Goal: Feedback & Contribution: Contribute content

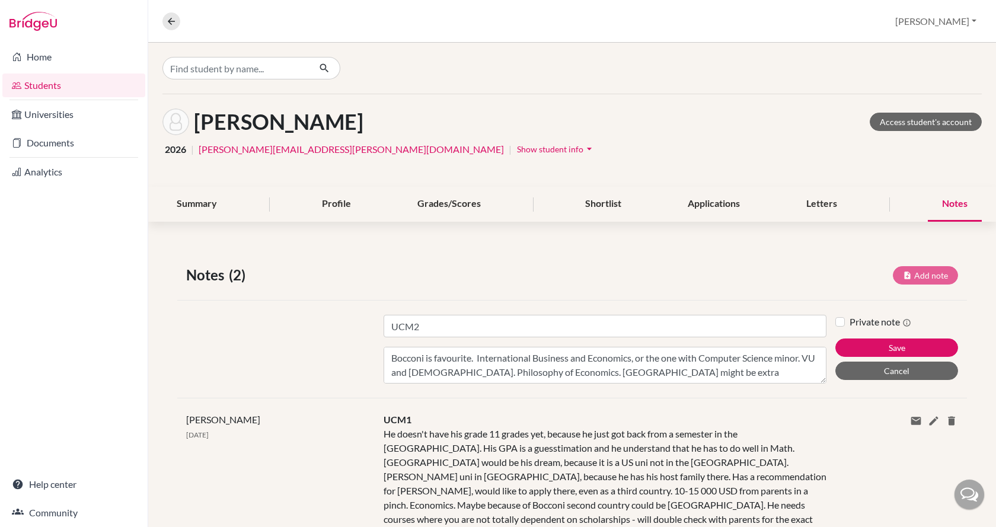
scroll to position [9, 0]
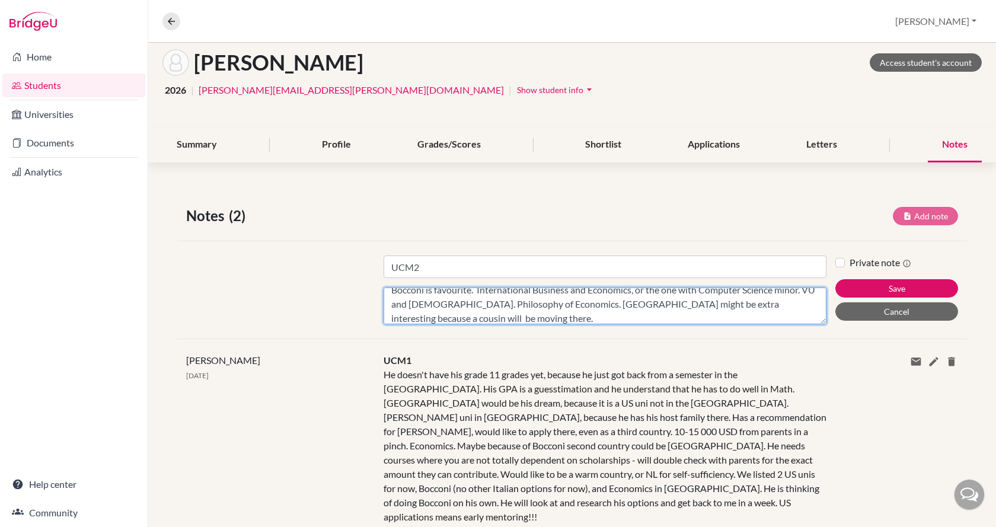
click at [540, 315] on textarea "Bocconi is favourite. International Business and Economics, or the one with Com…" at bounding box center [605, 305] width 443 height 37
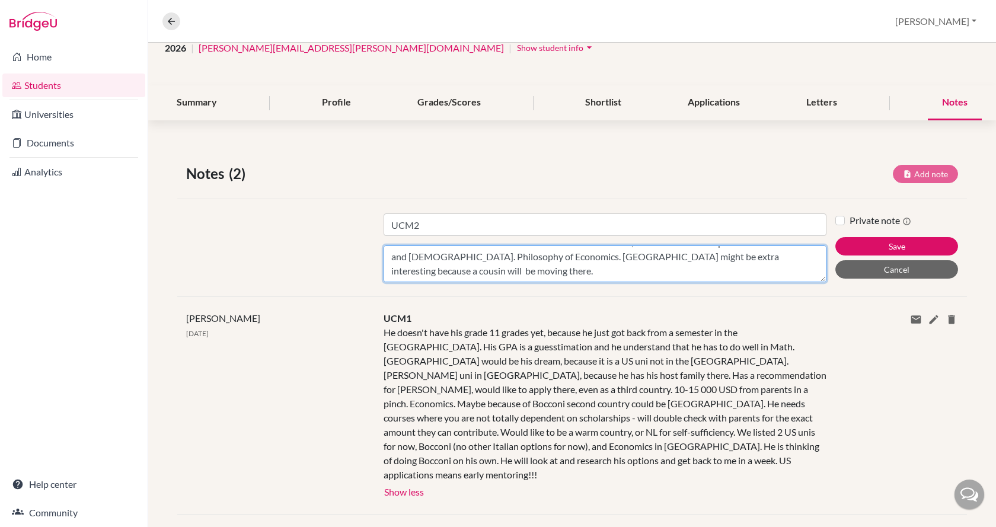
scroll to position [119, 0]
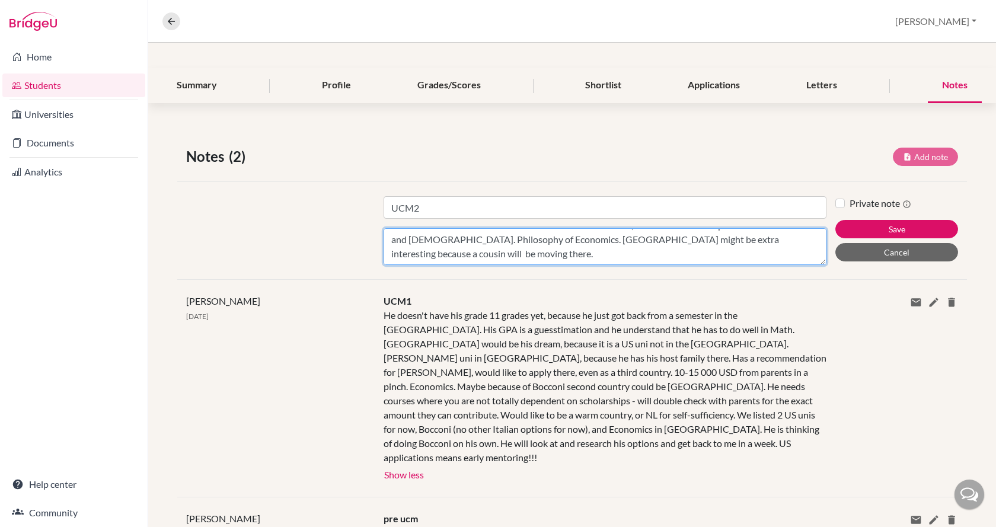
click at [529, 250] on textarea "Bocconi is favourite. International Business and Economics, or the one with Com…" at bounding box center [605, 246] width 443 height 37
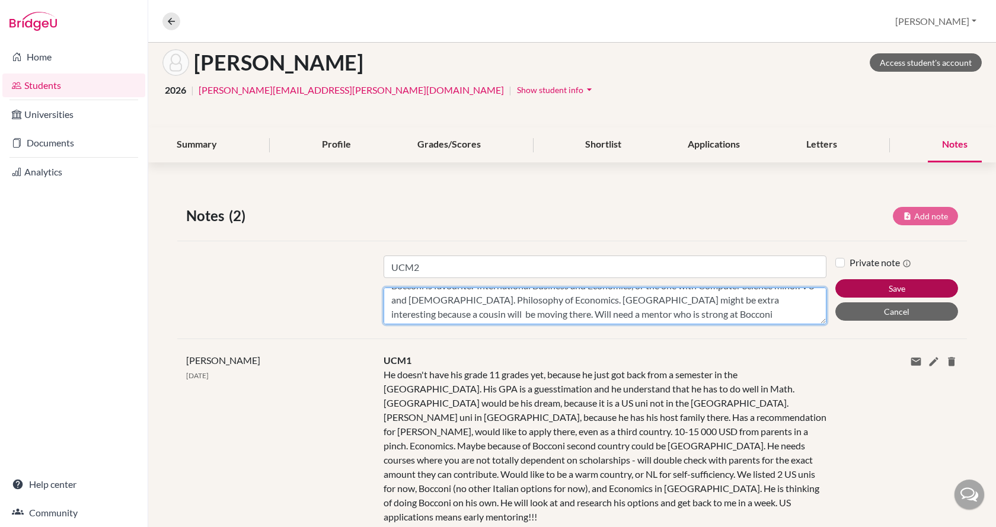
scroll to position [0, 0]
type textarea "Bocconi is favourite. International Business and Economics, or the one with Com…"
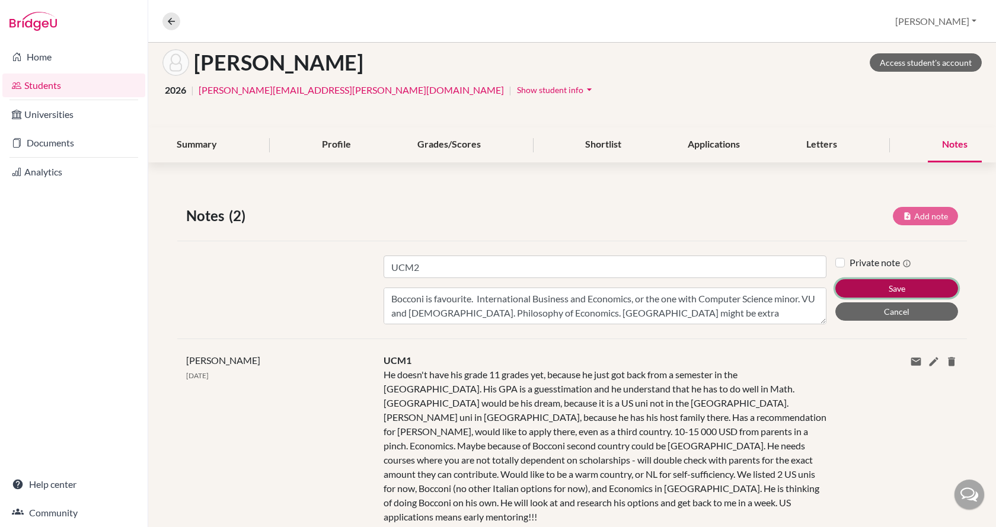
click at [873, 287] on button "Save" at bounding box center [896, 288] width 123 height 18
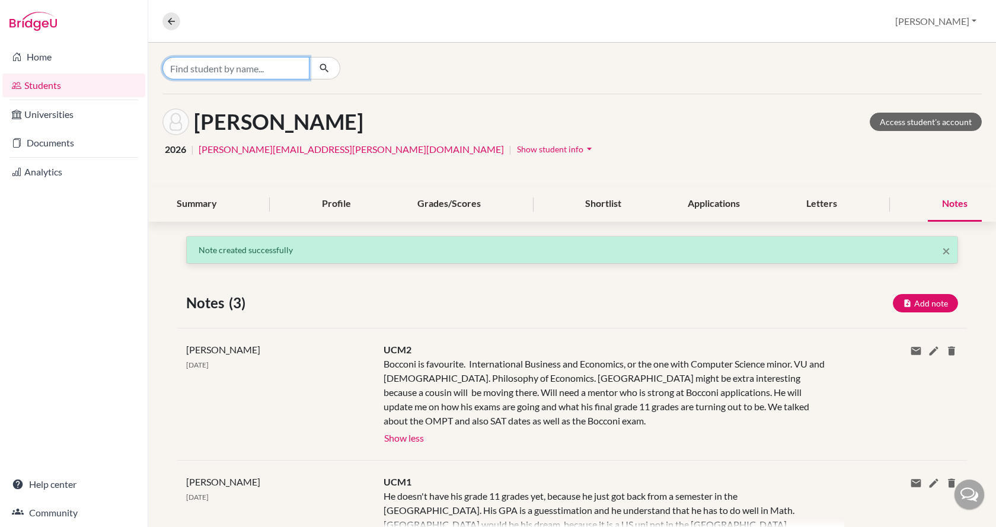
click at [254, 66] on input "Find student by name..." at bounding box center [235, 68] width 147 height 23
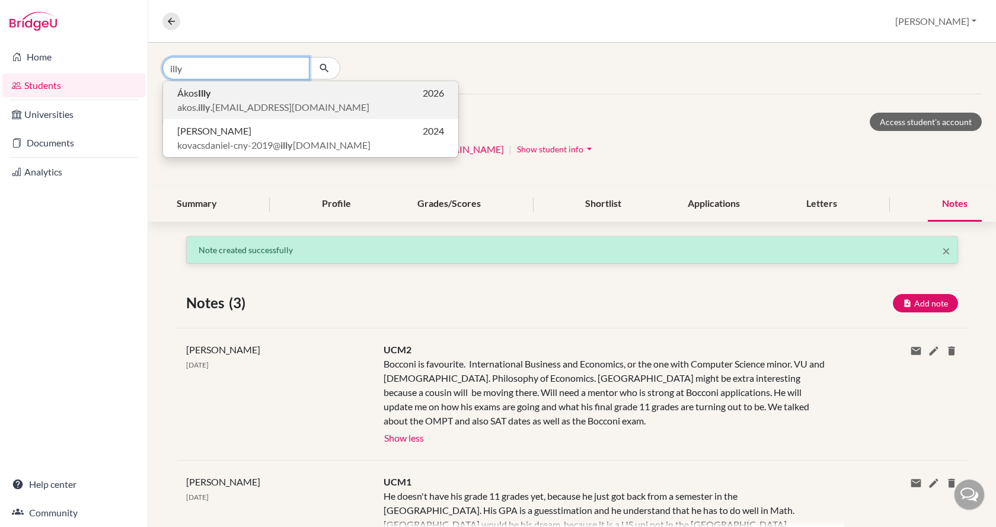
type input "illy"
click at [253, 100] on span "akos. illy .[EMAIL_ADDRESS][DOMAIN_NAME]" at bounding box center [273, 107] width 192 height 14
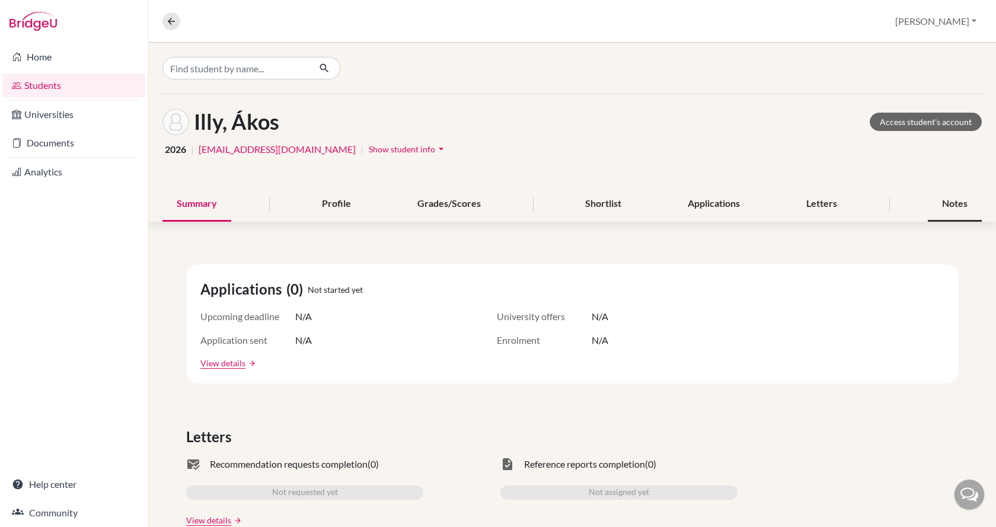
click at [946, 203] on div "Notes" at bounding box center [955, 204] width 54 height 35
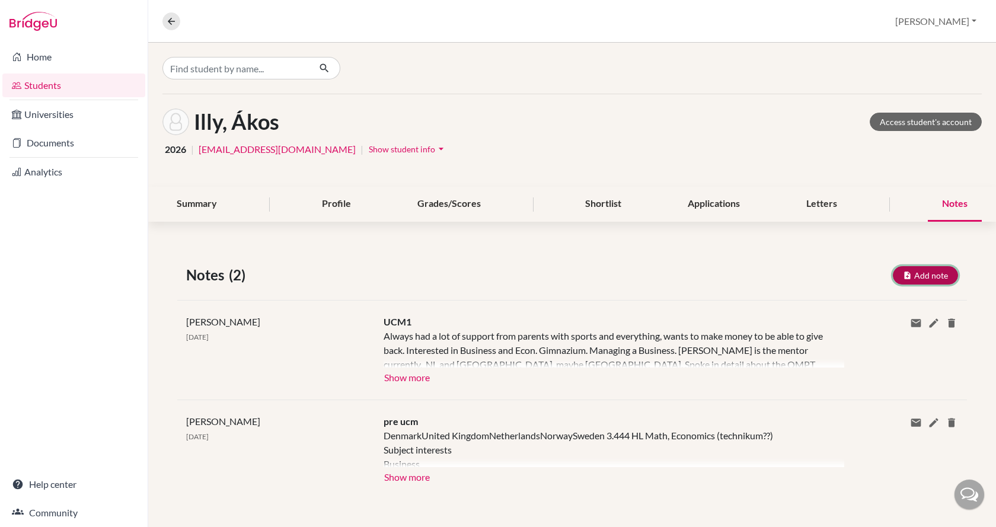
click at [912, 277] on button "Add note" at bounding box center [925, 275] width 65 height 18
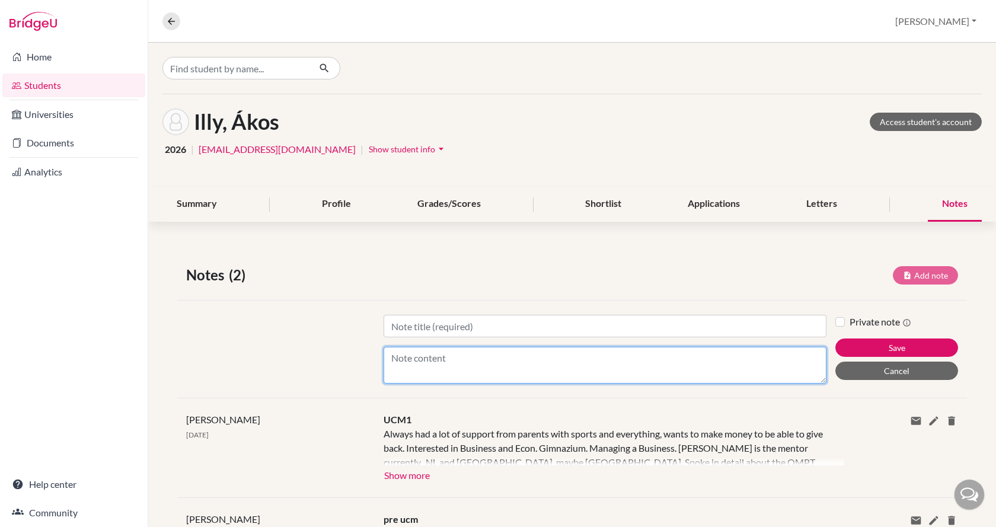
click at [548, 356] on textarea "Content" at bounding box center [605, 365] width 443 height 37
type textarea "Loved [PERSON_NAME],"
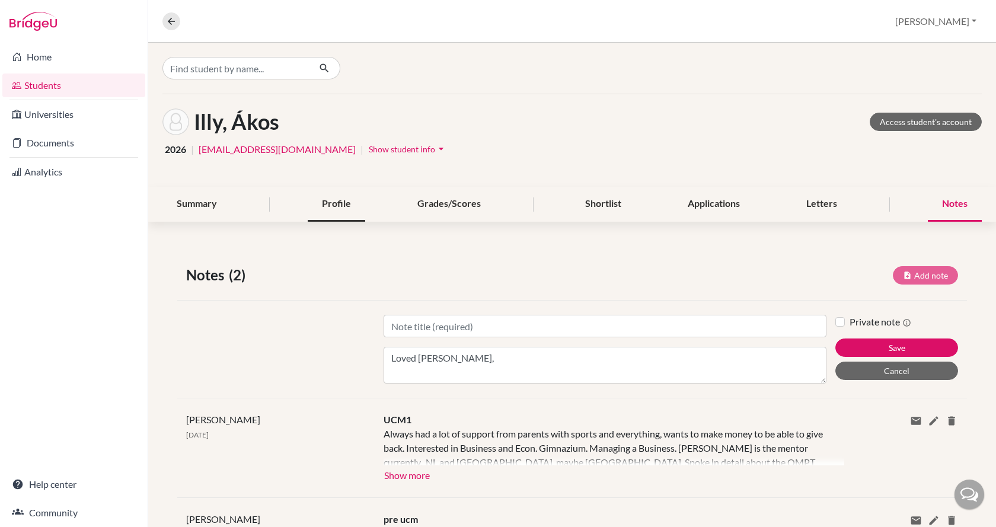
click at [338, 202] on div "Profile" at bounding box center [336, 204] width 57 height 35
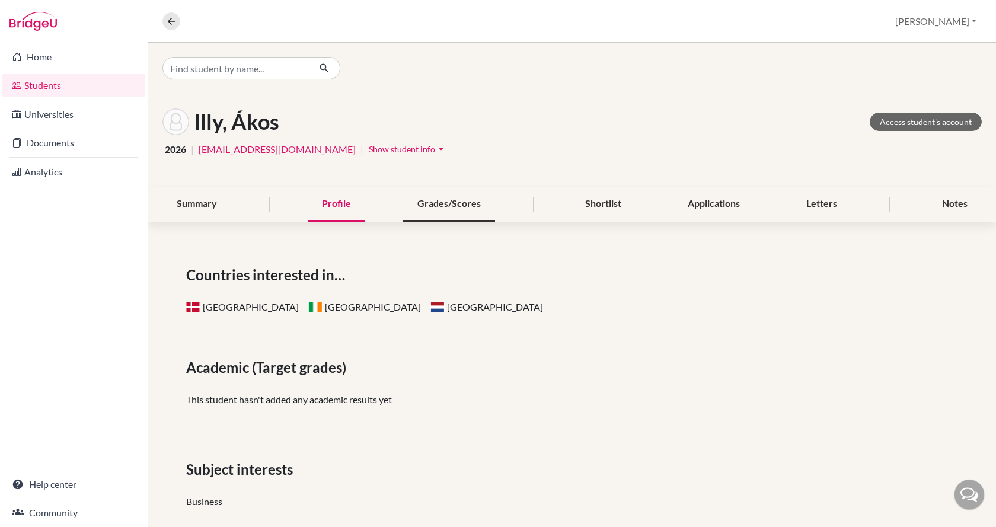
click at [437, 208] on div "Grades/Scores" at bounding box center [449, 204] width 92 height 35
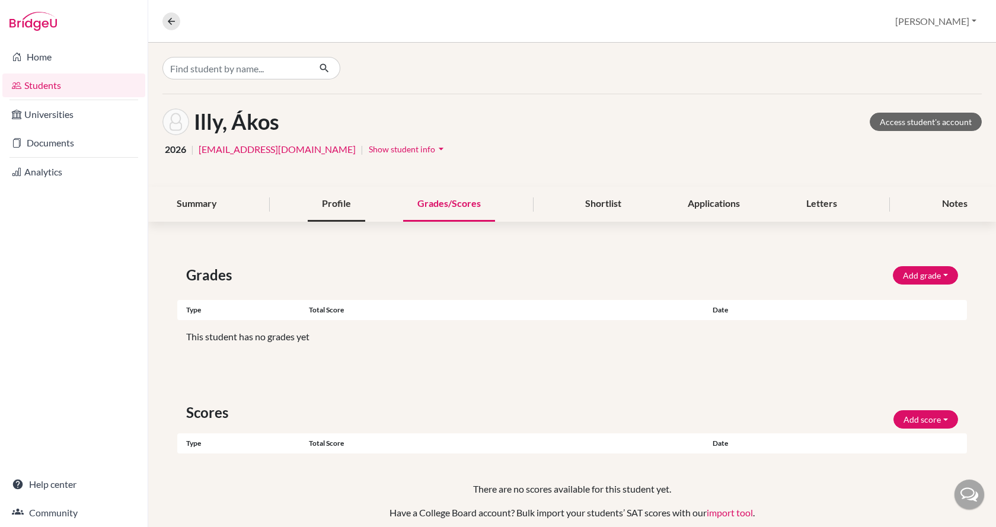
click at [345, 200] on div "Profile" at bounding box center [336, 204] width 57 height 35
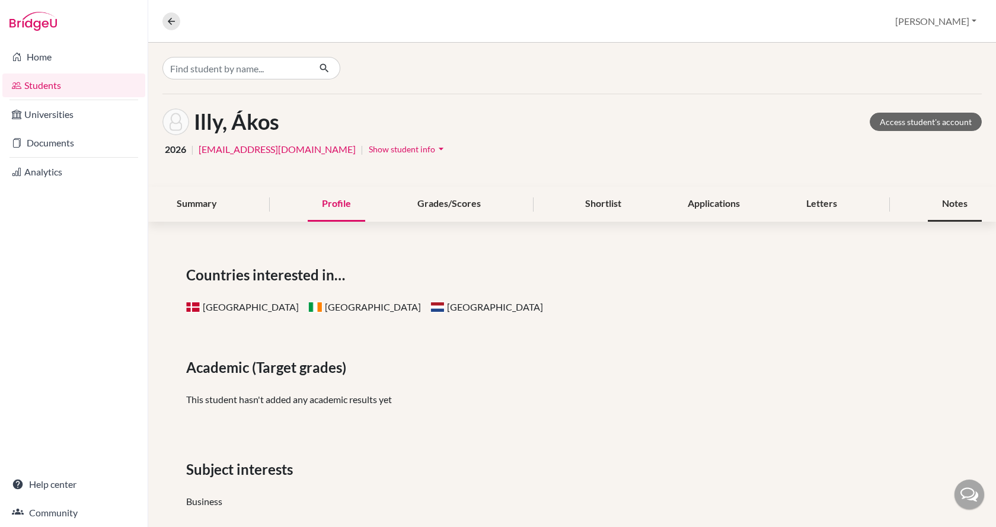
click at [942, 203] on div "Notes" at bounding box center [955, 204] width 54 height 35
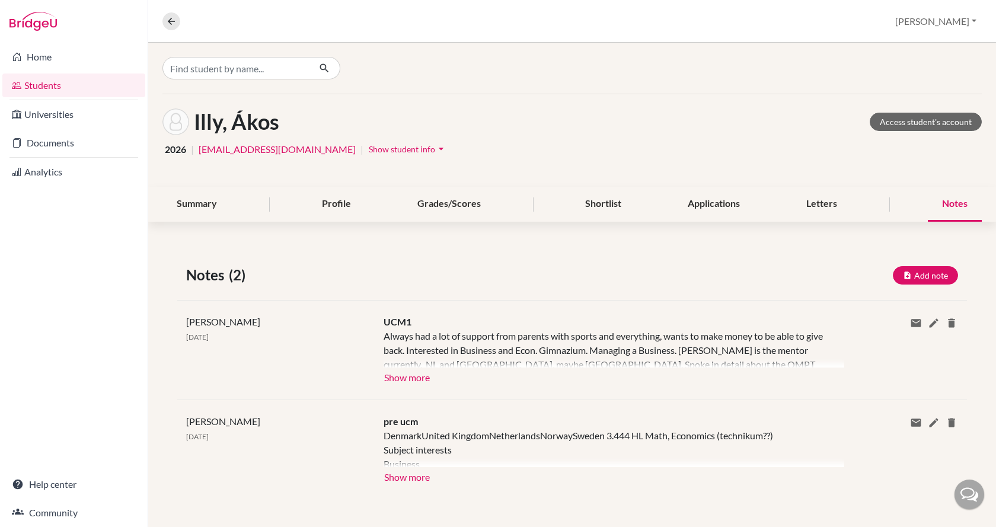
scroll to position [1, 0]
click at [423, 475] on button "Show more" at bounding box center [407, 475] width 47 height 18
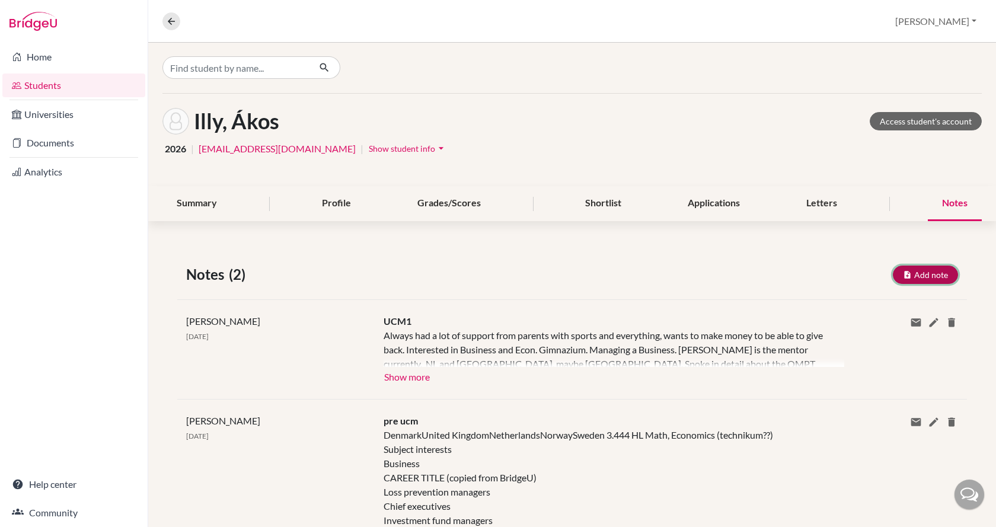
click at [920, 274] on button "Add note" at bounding box center [925, 275] width 65 height 18
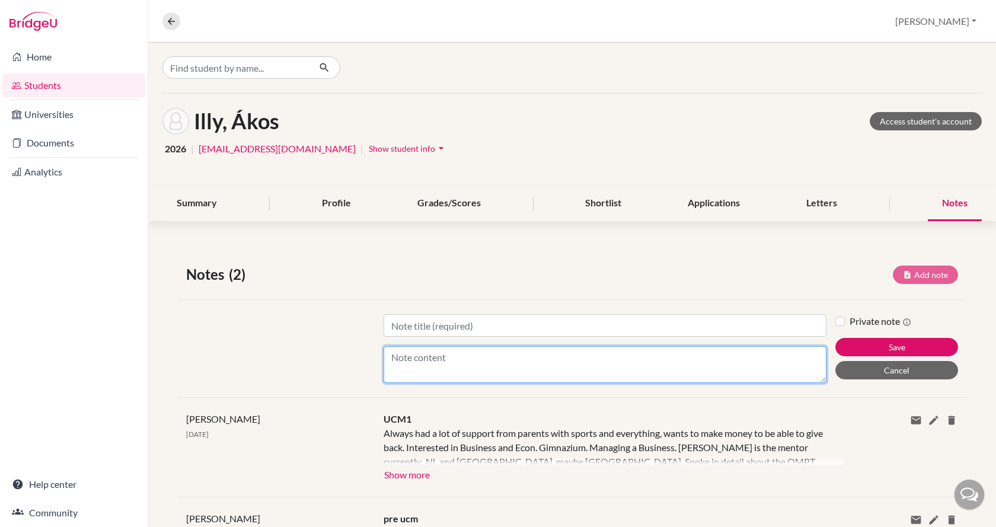
click at [532, 365] on textarea "Content" at bounding box center [605, 364] width 443 height 37
click at [397, 356] on textarea "Tiburg IBA, Radboud Business Communication," at bounding box center [605, 364] width 443 height 37
click at [591, 361] on textarea "Tilburg IBA, Radboud Business Communication," at bounding box center [605, 364] width 443 height 37
click at [669, 362] on textarea "Tilburg IBA, Radboud Business Communication, [PERSON_NAME]," at bounding box center [605, 364] width 443 height 37
click at [658, 356] on textarea "Tilburg IBA, Radboud Business Communication, [GEOGRAPHIC_DATA], STenden IB." at bounding box center [605, 364] width 443 height 37
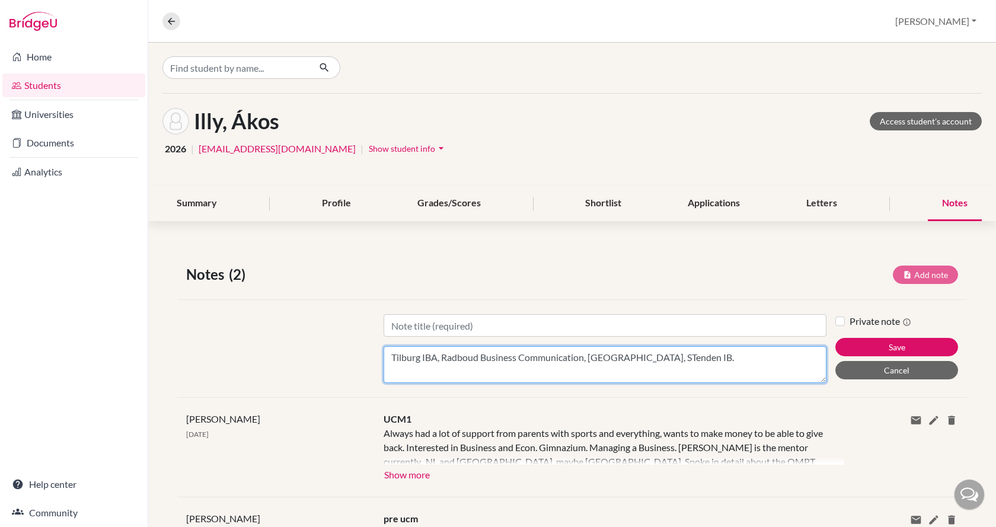
click at [652, 354] on textarea "Tilburg IBA, Radboud Business Communication, [GEOGRAPHIC_DATA], STenden IB." at bounding box center [605, 364] width 443 height 37
click at [711, 350] on textarea "Tilburg IBA, Radboud Business Communication, [PERSON_NAME], Stenden IB." at bounding box center [605, 364] width 443 height 37
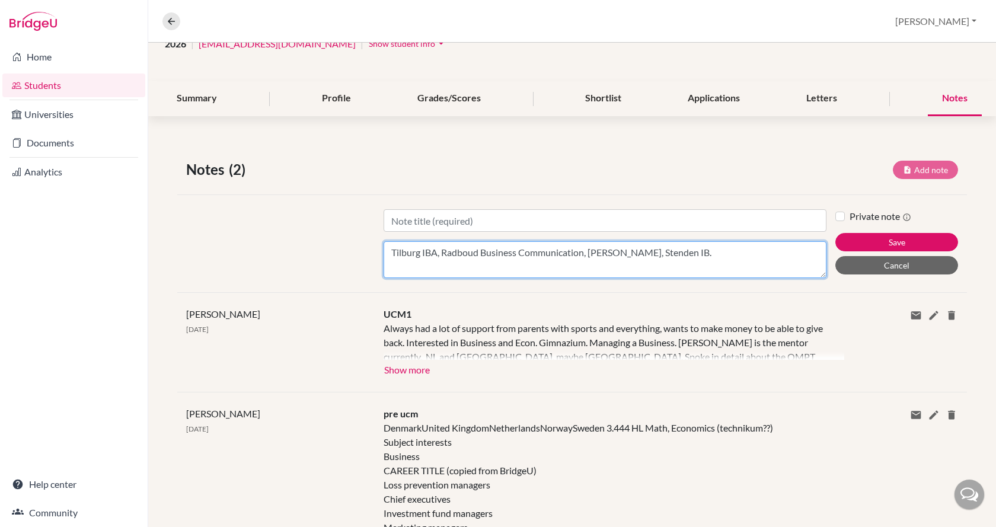
scroll to position [119, 0]
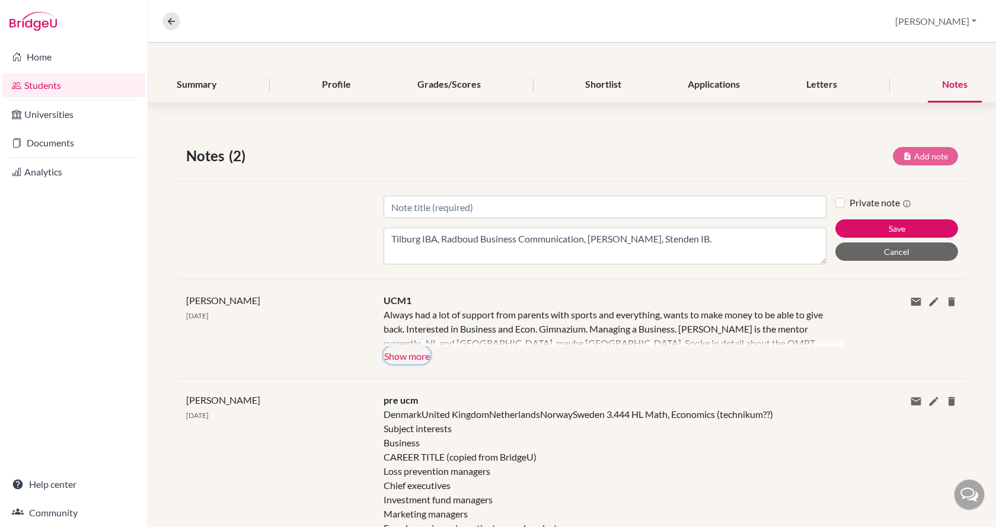
click at [388, 357] on button "Show more" at bounding box center [407, 355] width 47 height 18
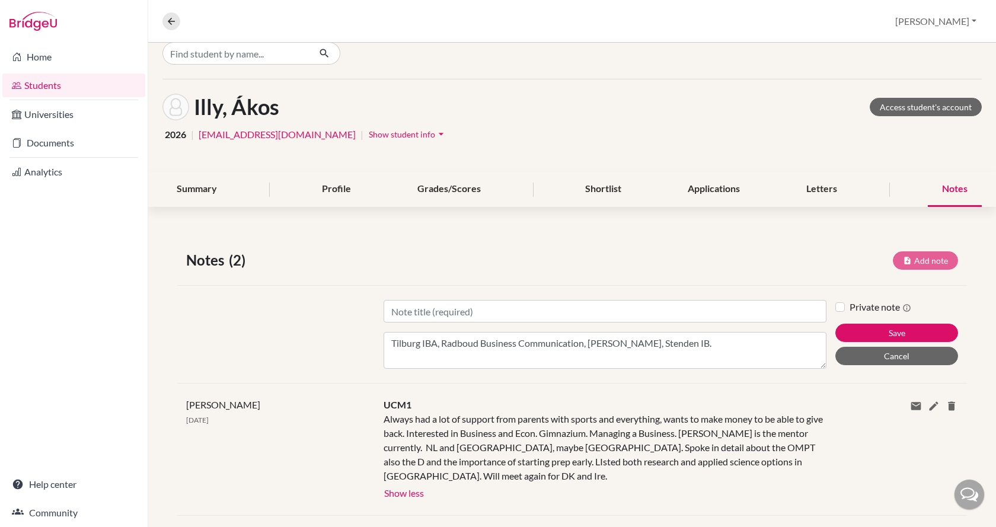
scroll to position [0, 0]
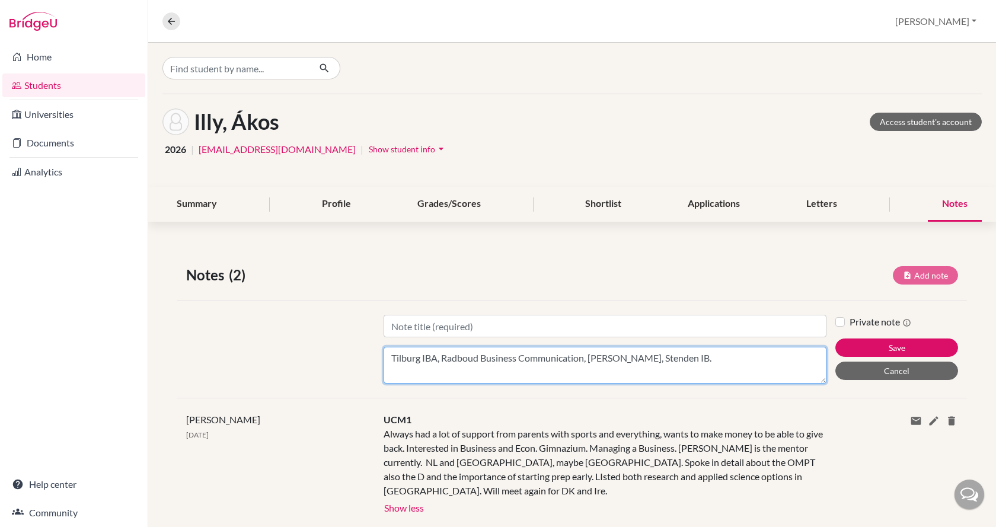
click at [711, 354] on textarea "Tilburg IBA, Radboud Business Communication, [PERSON_NAME], Stenden IB." at bounding box center [605, 365] width 443 height 37
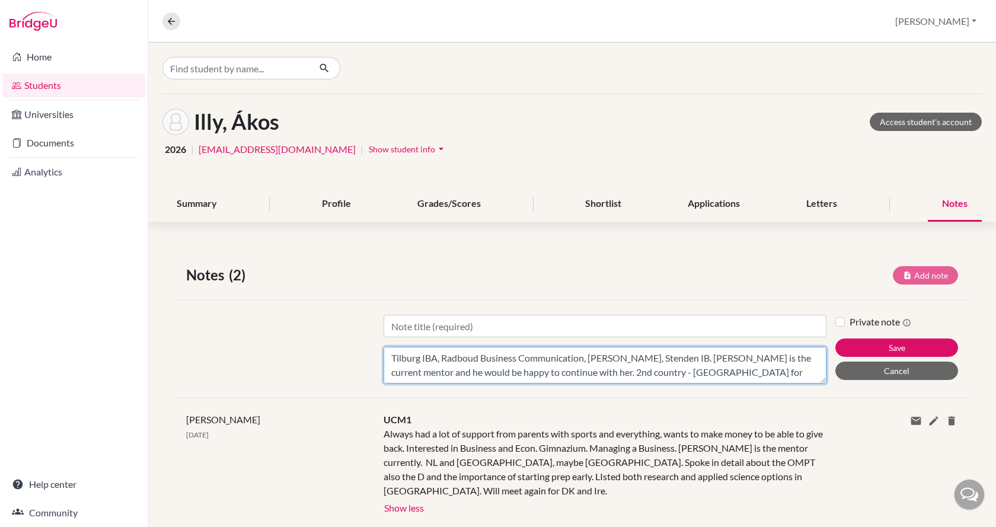
type textarea "Tilburg IBA, Radboud Business Communication, [PERSON_NAME], Stenden IB. [PERSON…"
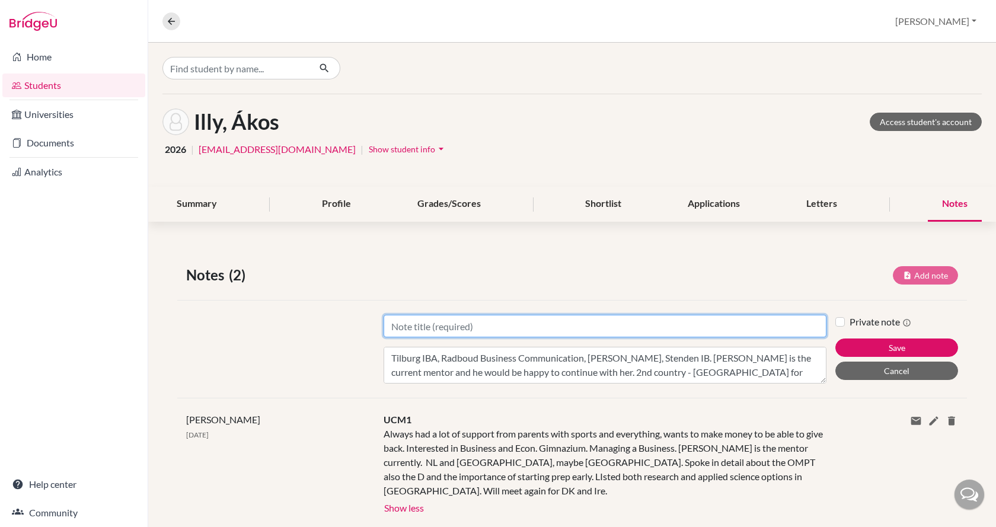
click at [548, 328] on input "Title" at bounding box center [605, 326] width 443 height 23
type input "UCM2"
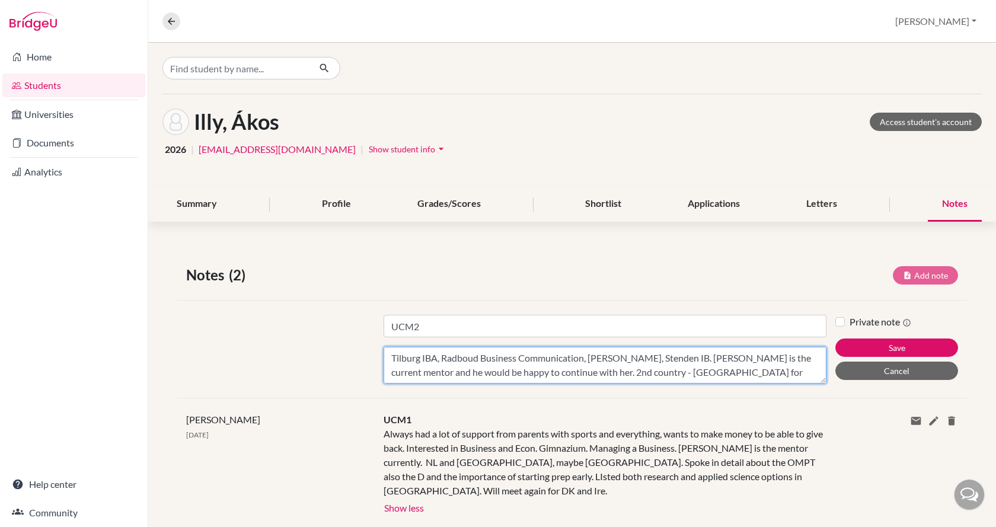
click at [712, 374] on textarea "Tilburg IBA, Radboud Business Communication, [PERSON_NAME], Stenden IB. [PERSON…" at bounding box center [605, 365] width 443 height 37
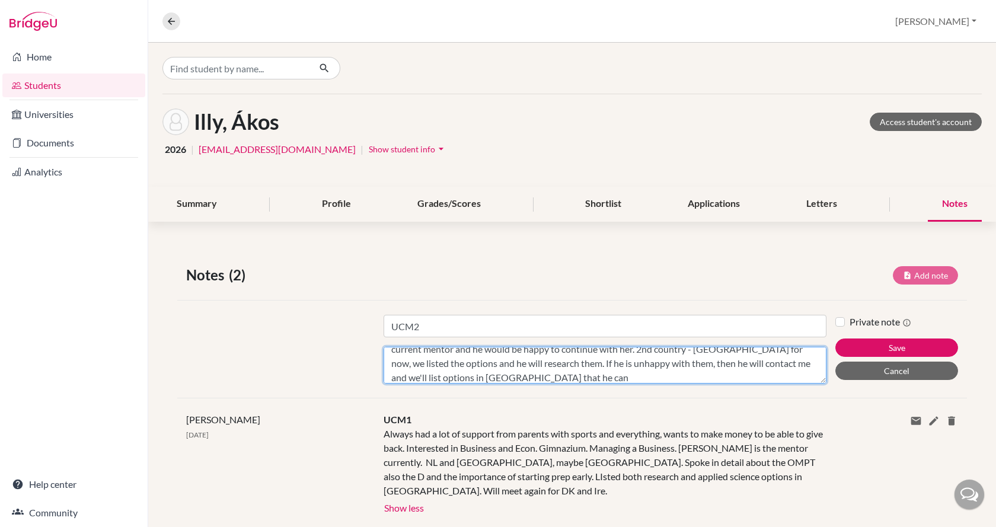
click at [769, 362] on textarea "Tilburg IBA, Radboud Business Communication, [PERSON_NAME], Stenden IB. [PERSON…" at bounding box center [605, 365] width 443 height 37
click at [531, 378] on textarea "Tilburg IBA, Radboud Business Communication, [PERSON_NAME], Stenden IB. [PERSON…" at bounding box center [605, 365] width 443 height 37
click at [772, 377] on textarea "Tilburg IBA, Radboud Business Communication, [PERSON_NAME], Stenden IB. [PERSON…" at bounding box center [605, 365] width 443 height 37
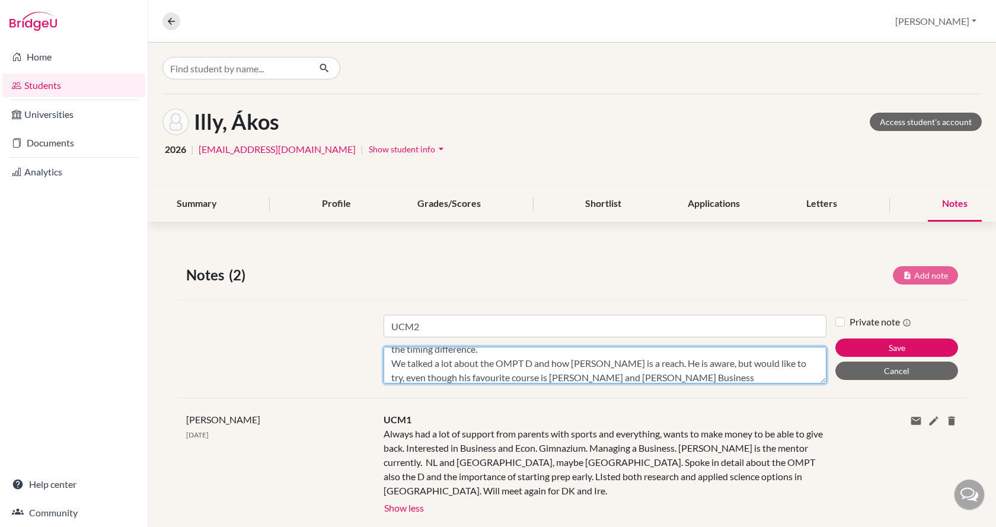
scroll to position [80, 0]
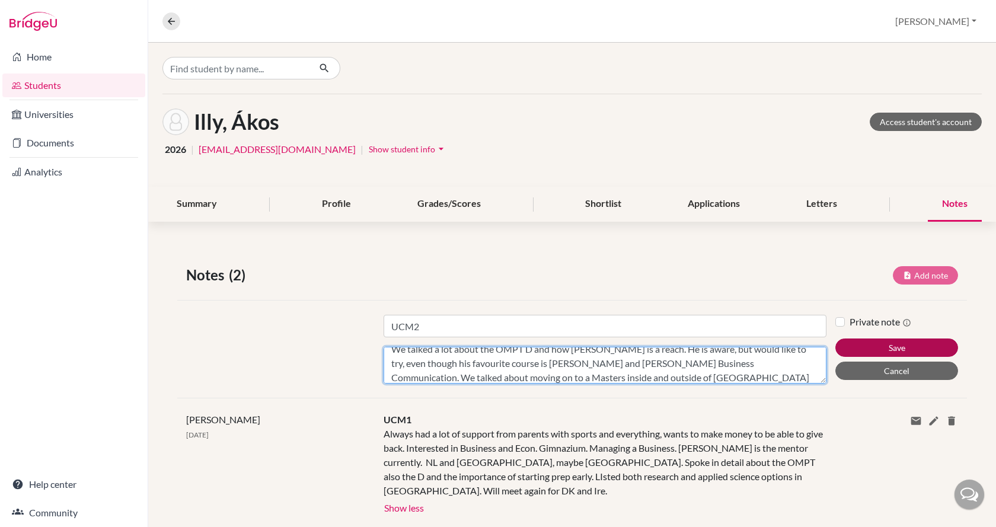
type textarea "Tilburg IBA, Radboud Business Communication, [PERSON_NAME], Stenden IB. [PERSON…"
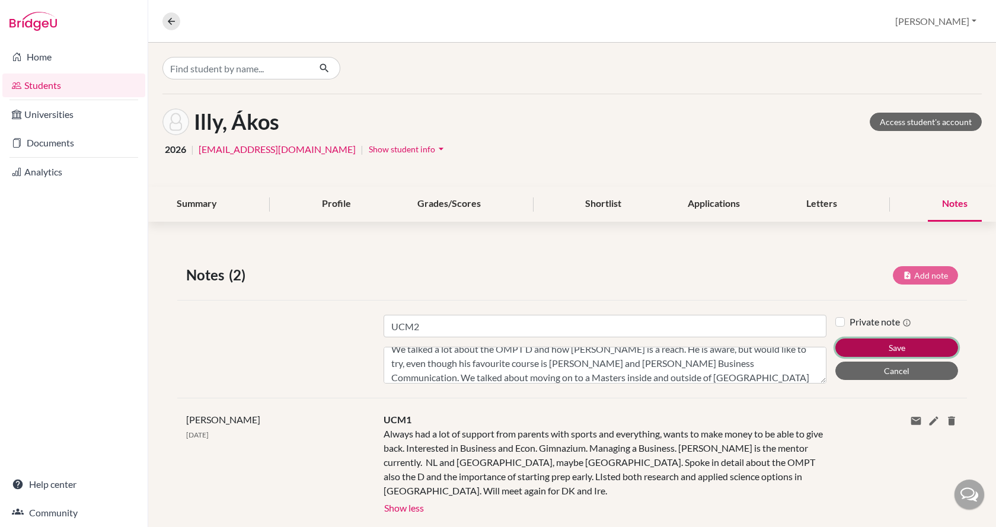
click at [856, 340] on button "Save" at bounding box center [896, 347] width 123 height 18
